Goal: Navigation & Orientation: Go to known website

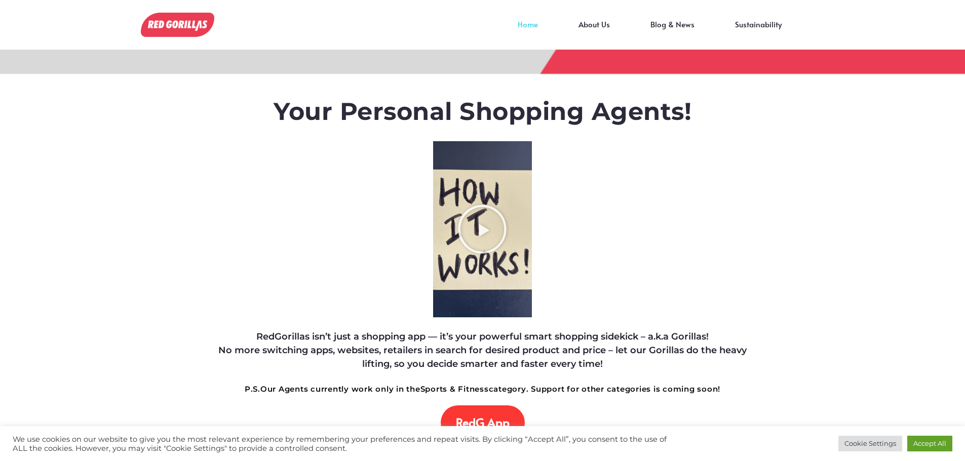
click at [543, 23] on div "Home About Us Blog & News Sustainability" at bounding box center [515, 24] width 572 height 29
click at [533, 30] on link "Home" at bounding box center [527, 31] width 61 height 15
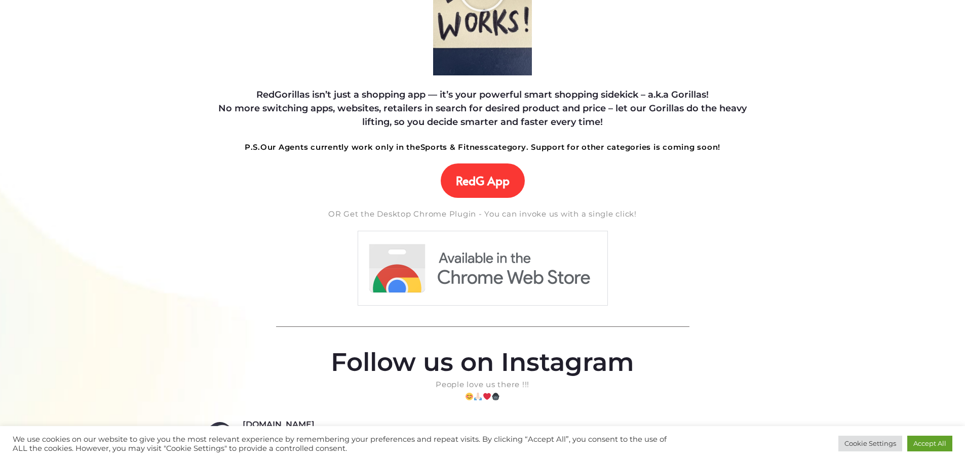
scroll to position [354, 0]
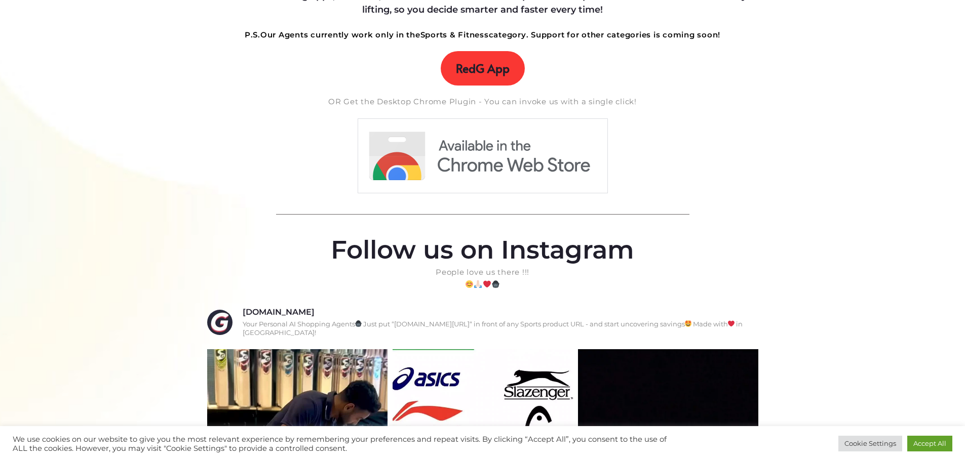
click at [485, 77] on link "RedG App" at bounding box center [483, 68] width 84 height 34
